Goal: Task Accomplishment & Management: Manage account settings

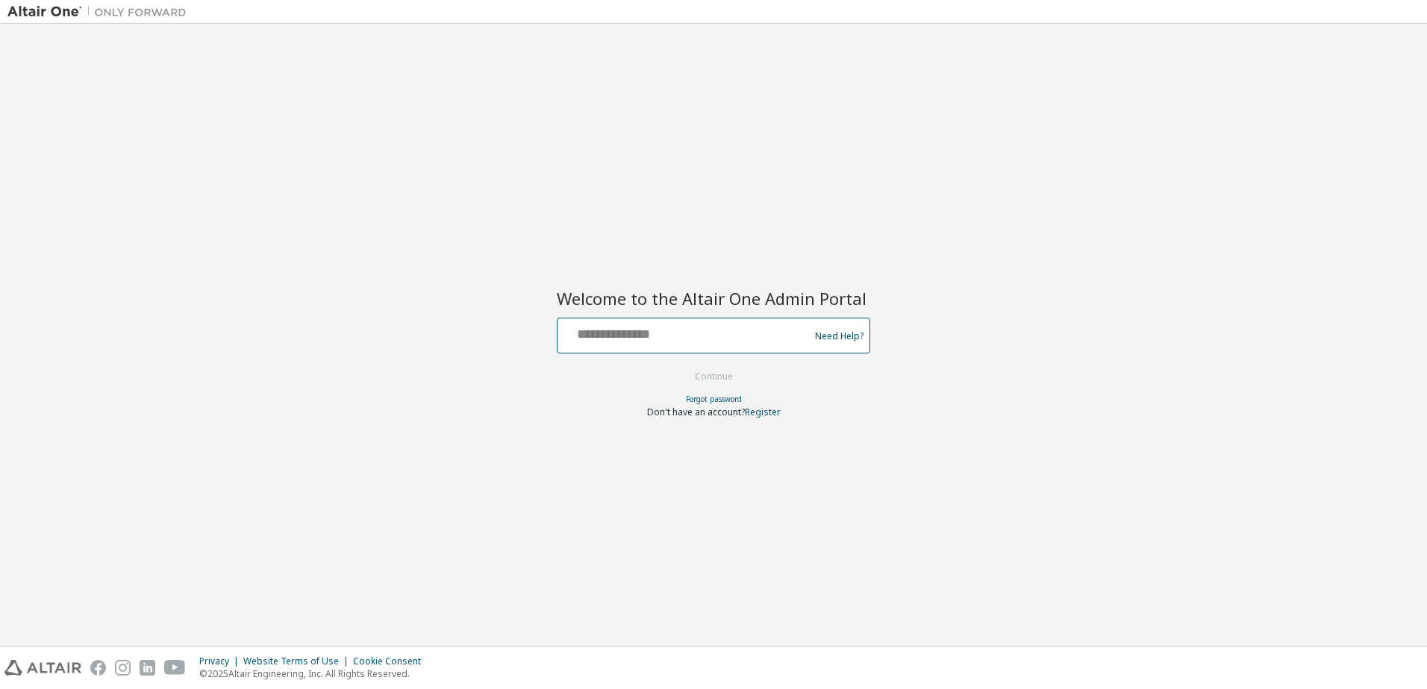
click at [699, 324] on input "text" at bounding box center [685, 333] width 244 height 22
click at [662, 331] on input "text" at bounding box center [685, 333] width 244 height 22
type input "**********"
click at [679, 366] on button "Continue" at bounding box center [713, 377] width 69 height 22
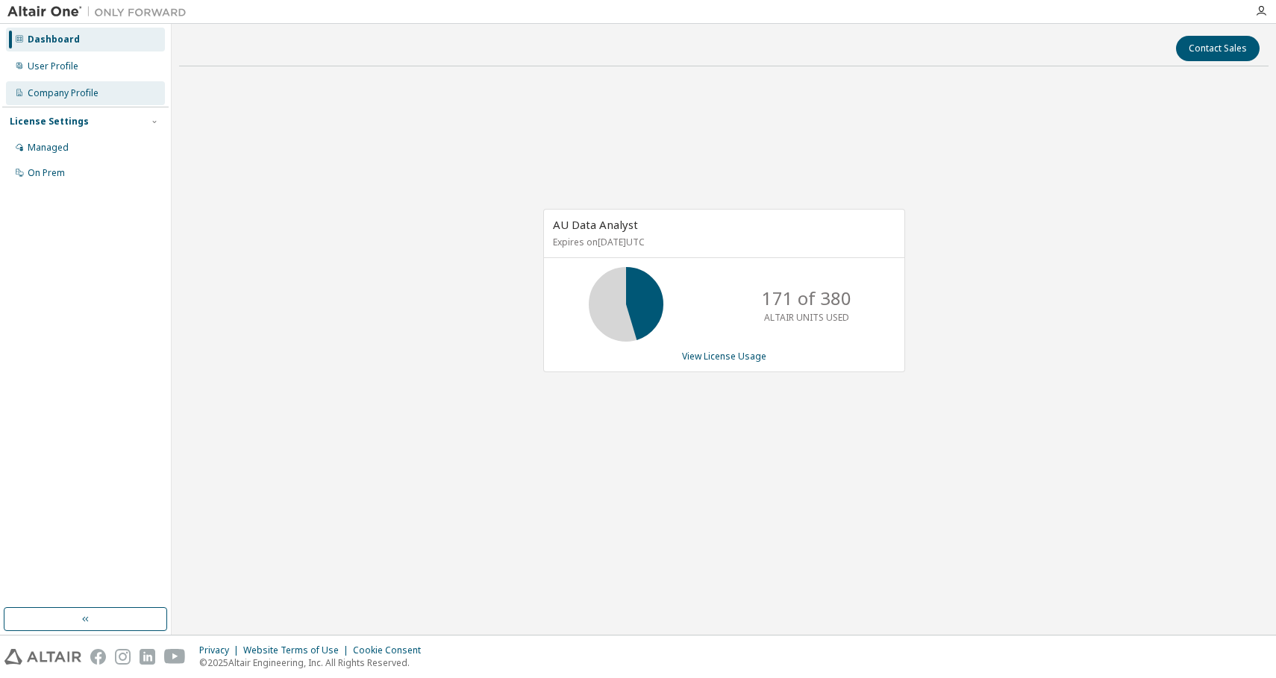
click at [65, 93] on div "Company Profile" at bounding box center [63, 93] width 71 height 12
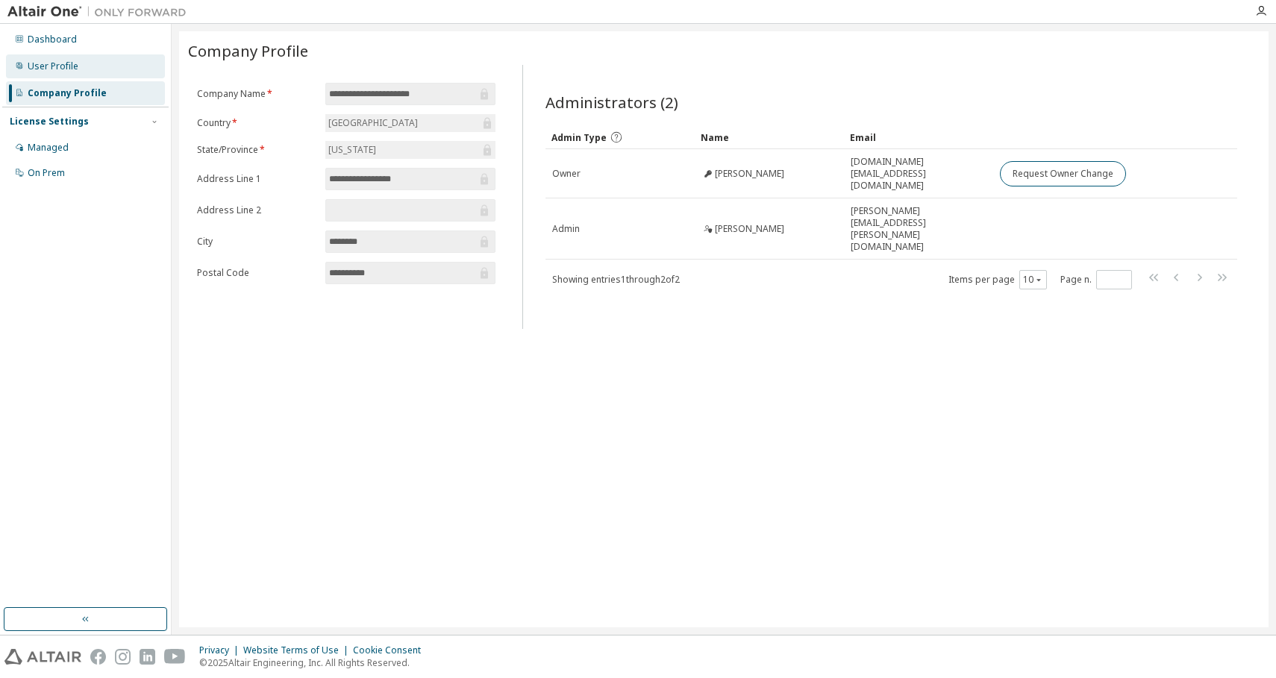
click at [79, 68] on div "User Profile" at bounding box center [85, 66] width 159 height 24
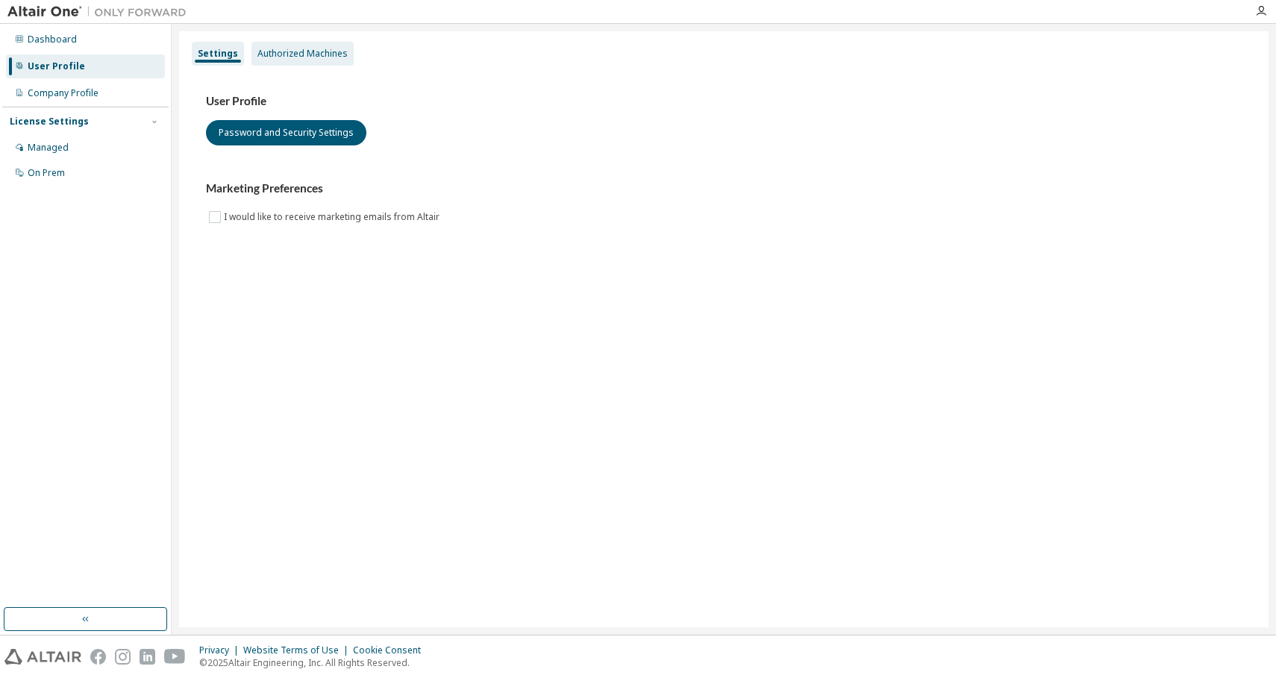
click at [296, 52] on div "Authorized Machines" at bounding box center [302, 54] width 90 height 12
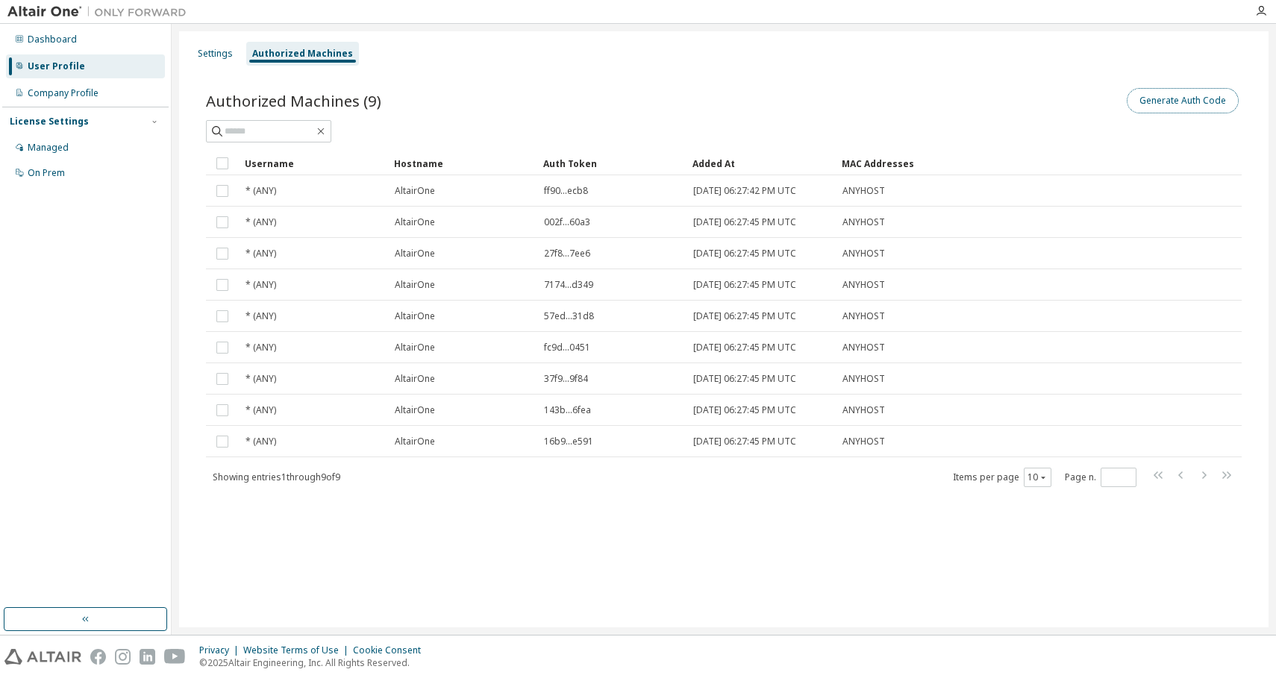
click at [1156, 104] on button "Generate Auth Code" at bounding box center [1183, 100] width 112 height 25
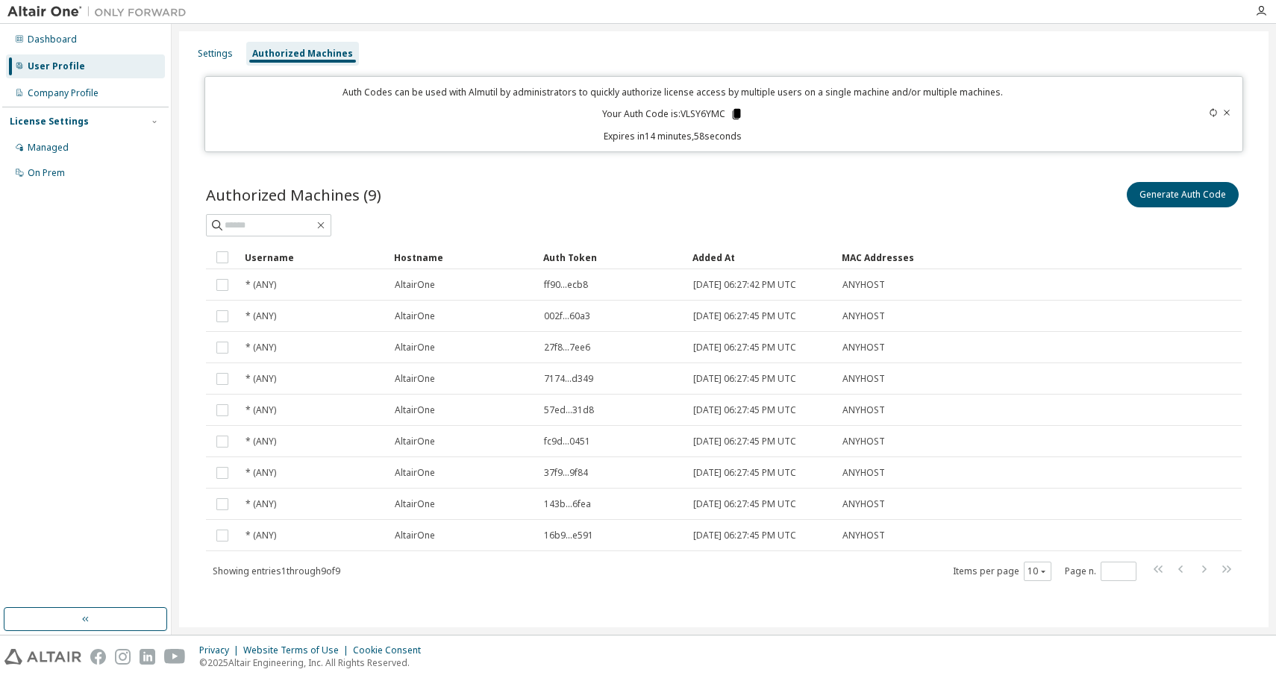
click at [733, 116] on icon at bounding box center [737, 114] width 8 height 10
